Goal: Task Accomplishment & Management: Complete application form

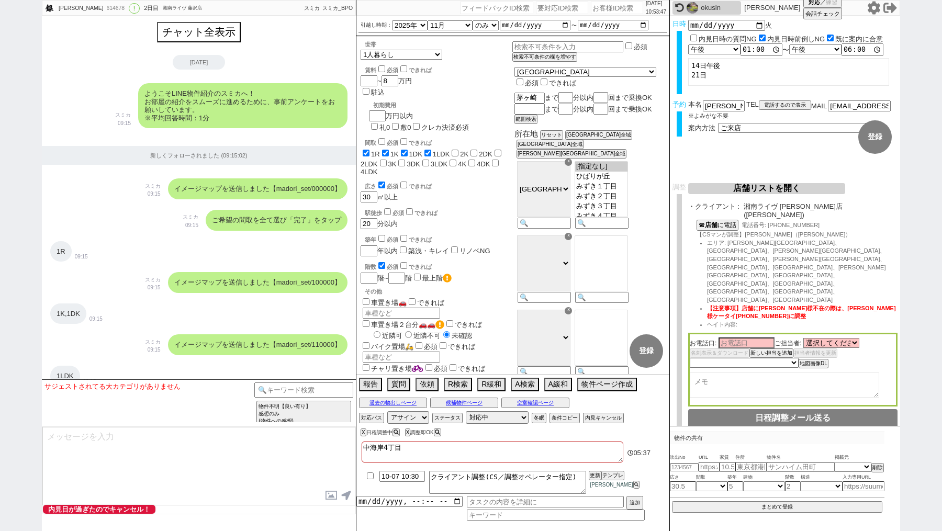
select select "2025"
select select "11"
select select "36"
select select "0"
select select "14"
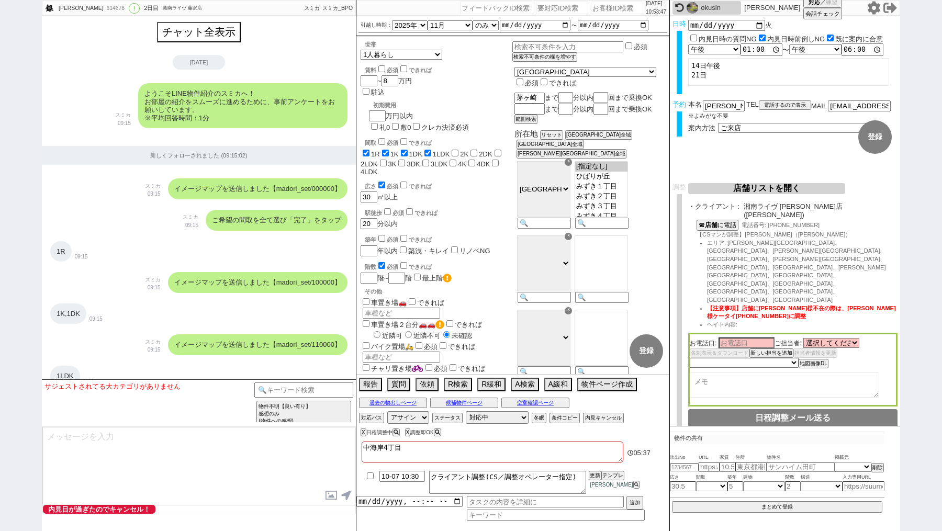
select select "96"
select select "13"
select select "455"
select select "3"
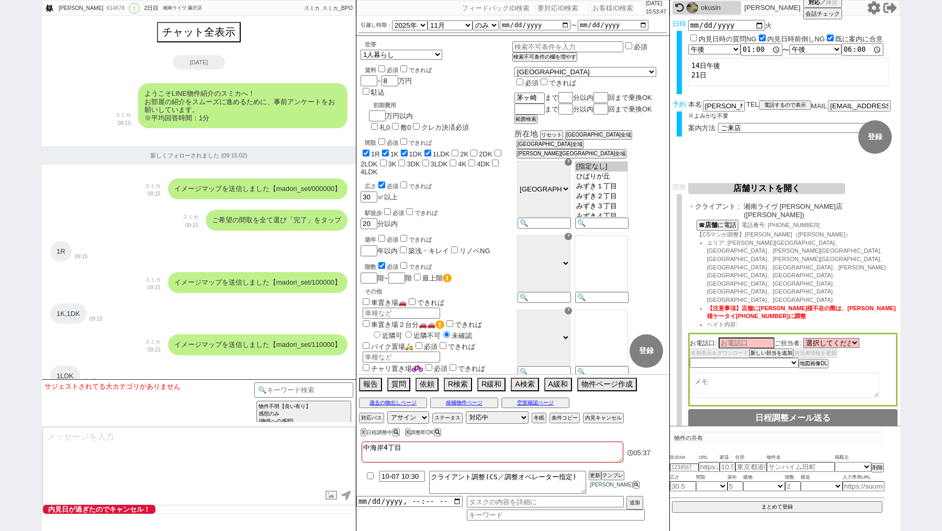
select select "2"
select select
